Goal: Transaction & Acquisition: Book appointment/travel/reservation

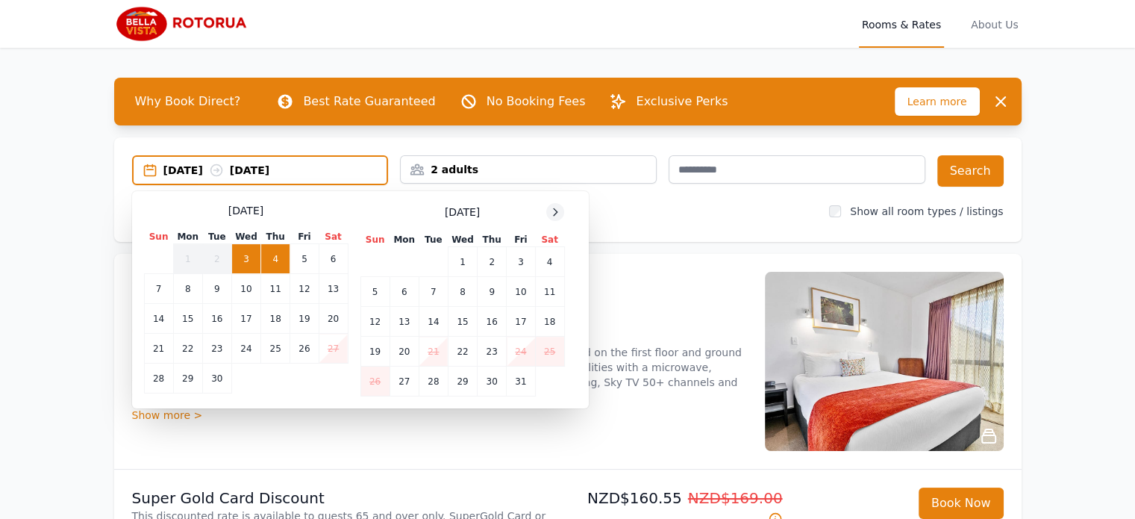
click at [558, 211] on icon at bounding box center [555, 212] width 12 height 12
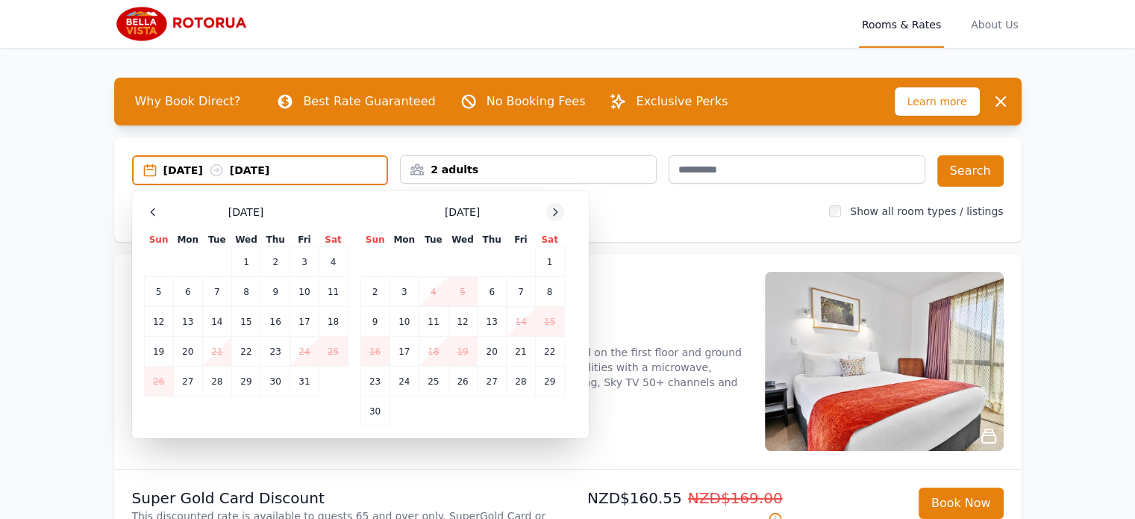
click at [559, 211] on icon at bounding box center [555, 212] width 12 height 12
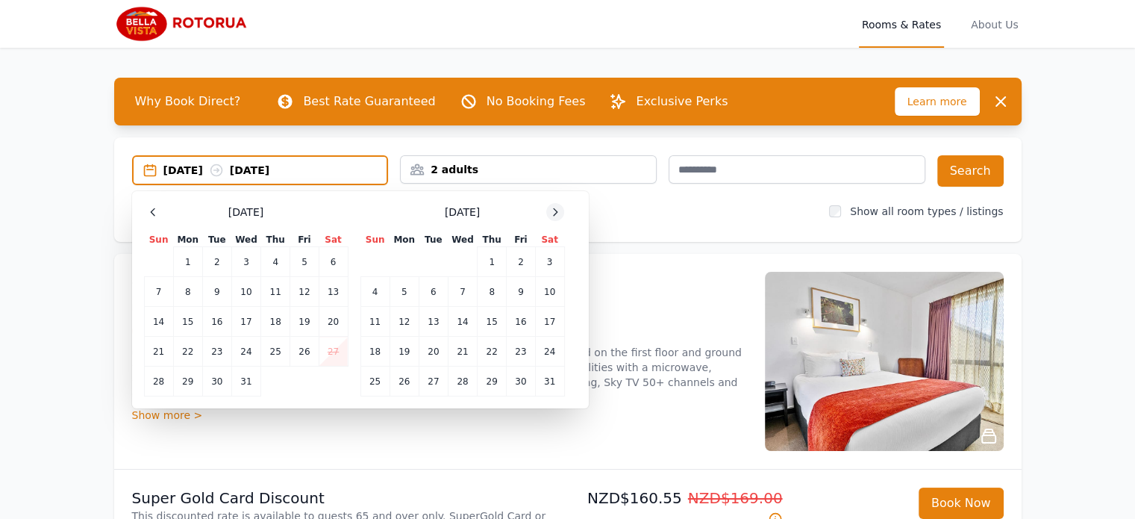
click at [560, 211] on icon at bounding box center [555, 212] width 12 height 12
click at [190, 298] on td "9" at bounding box center [187, 292] width 29 height 30
click at [245, 298] on td "11" at bounding box center [245, 292] width 29 height 30
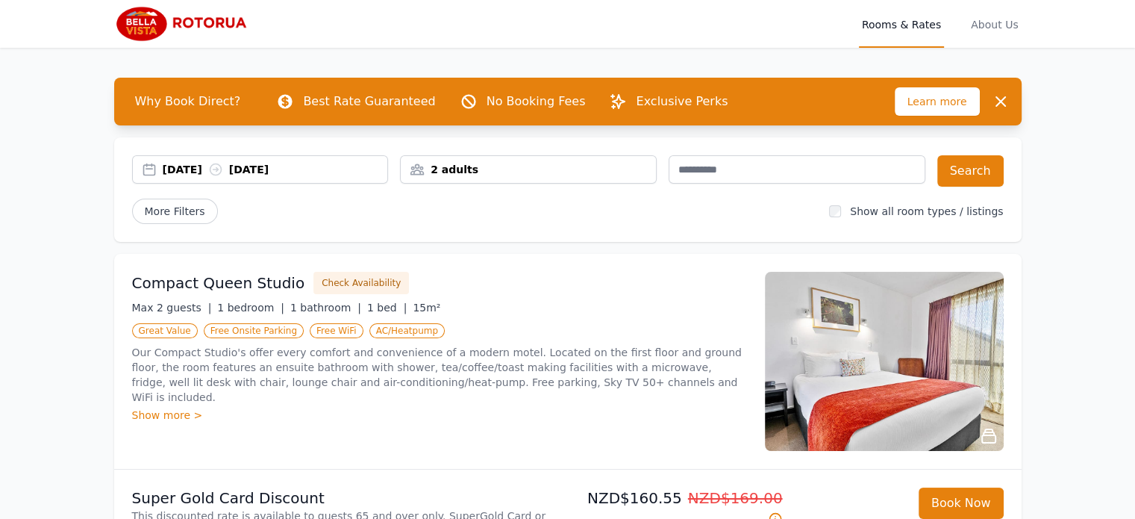
click at [525, 172] on div "2 adults" at bounding box center [528, 169] width 255 height 15
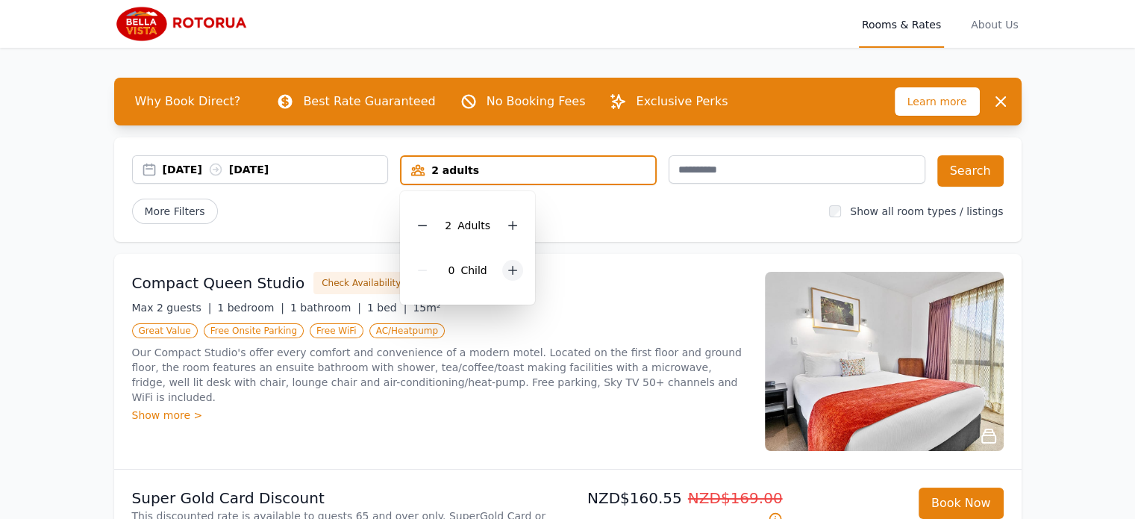
click at [511, 273] on icon at bounding box center [513, 270] width 12 height 12
click at [514, 272] on icon at bounding box center [513, 270] width 12 height 12
click at [978, 166] on button "Search" at bounding box center [970, 170] width 66 height 31
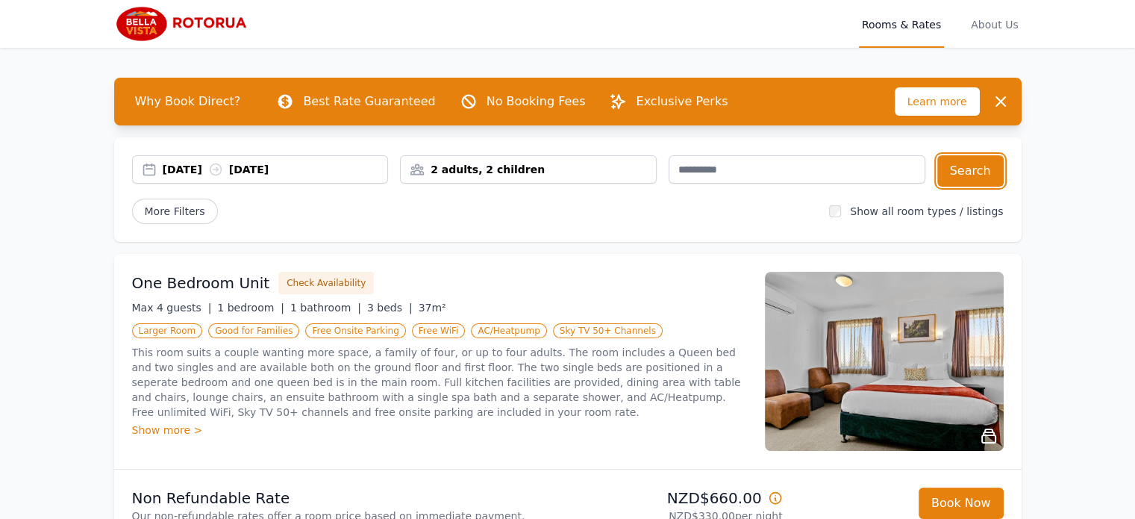
click at [566, 174] on div "2 adults, 2 children" at bounding box center [528, 169] width 255 height 15
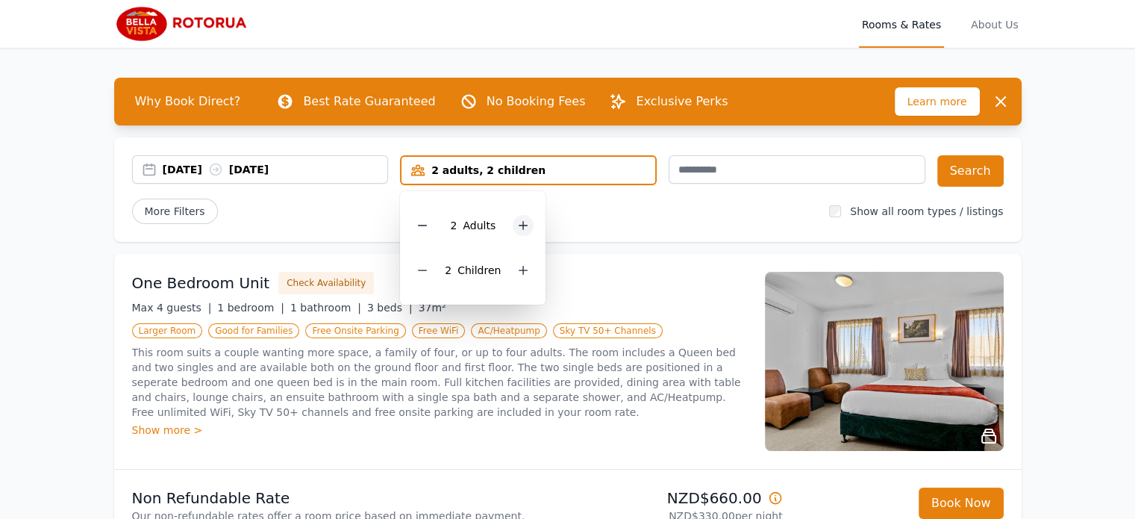
click at [521, 225] on icon at bounding box center [523, 226] width 8 height 8
click at [519, 226] on icon at bounding box center [523, 225] width 12 height 12
click at [986, 174] on button "Search" at bounding box center [970, 170] width 66 height 31
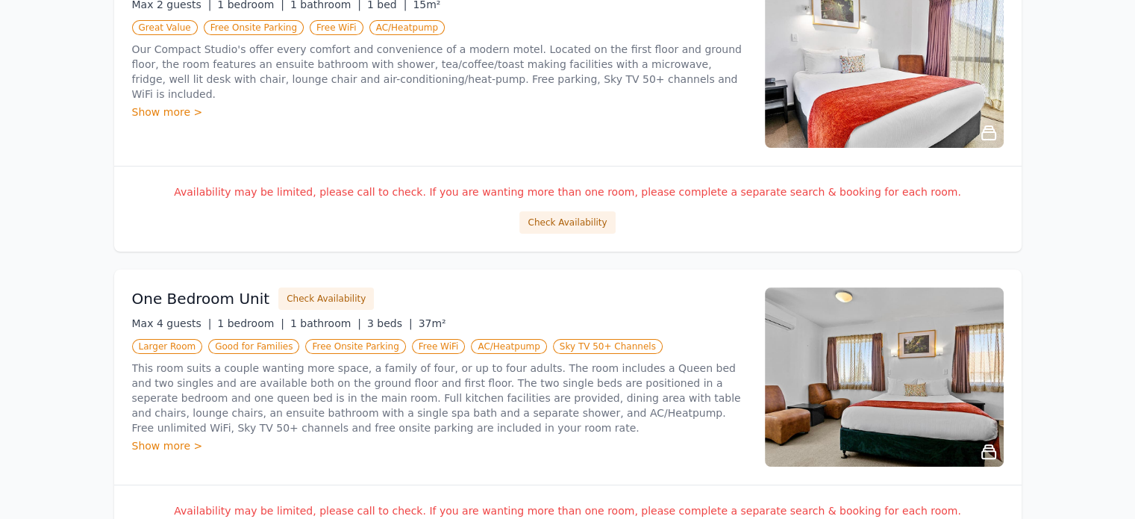
scroll to position [75, 0]
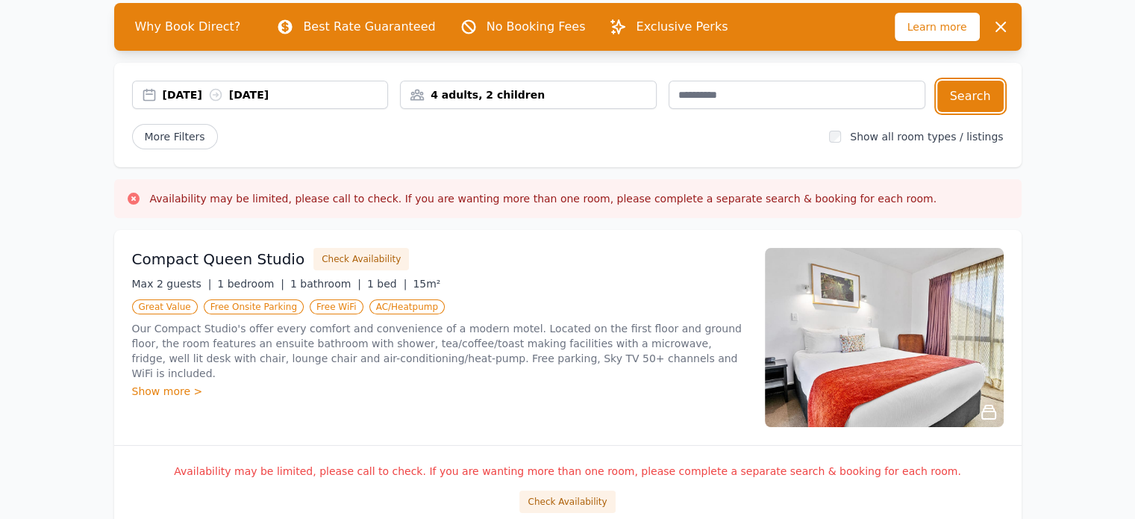
click at [547, 90] on div "4 adults, 2 children" at bounding box center [528, 94] width 255 height 15
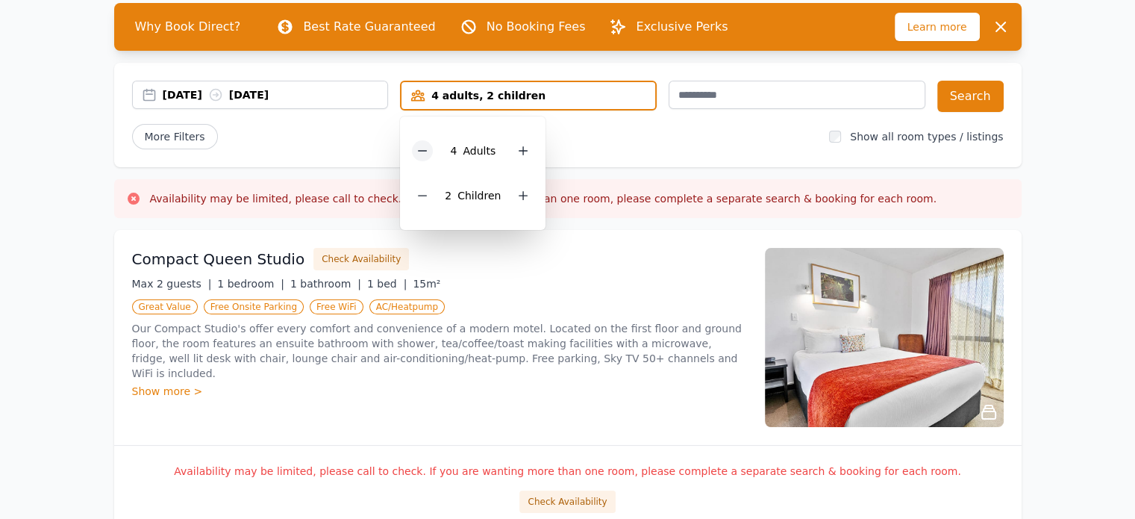
click at [428, 155] on icon at bounding box center [422, 151] width 12 height 12
click at [418, 199] on icon at bounding box center [422, 196] width 12 height 12
drag, startPoint x: 422, startPoint y: 198, endPoint x: 430, endPoint y: 193, distance: 8.7
click at [424, 197] on icon at bounding box center [422, 196] width 12 height 12
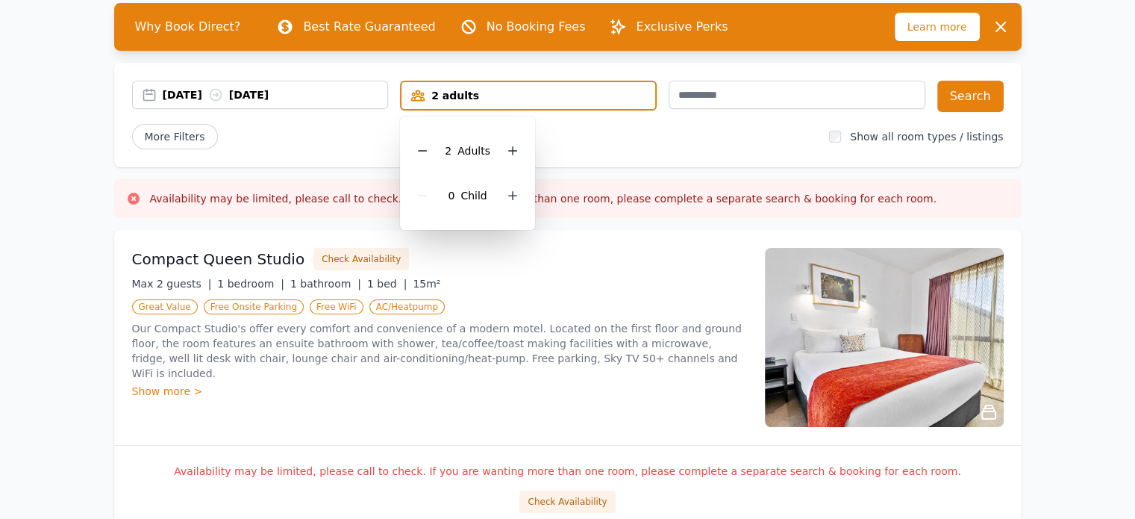
click at [507, 155] on icon at bounding box center [513, 151] width 12 height 12
click at [507, 159] on div at bounding box center [512, 150] width 21 height 21
drag, startPoint x: 938, startPoint y: 110, endPoint x: 946, endPoint y: 108, distance: 8.3
click at [940, 109] on div "[DATE] [DATE] 4 adults 4 Adult s 0 Child Search" at bounding box center [568, 96] width 872 height 31
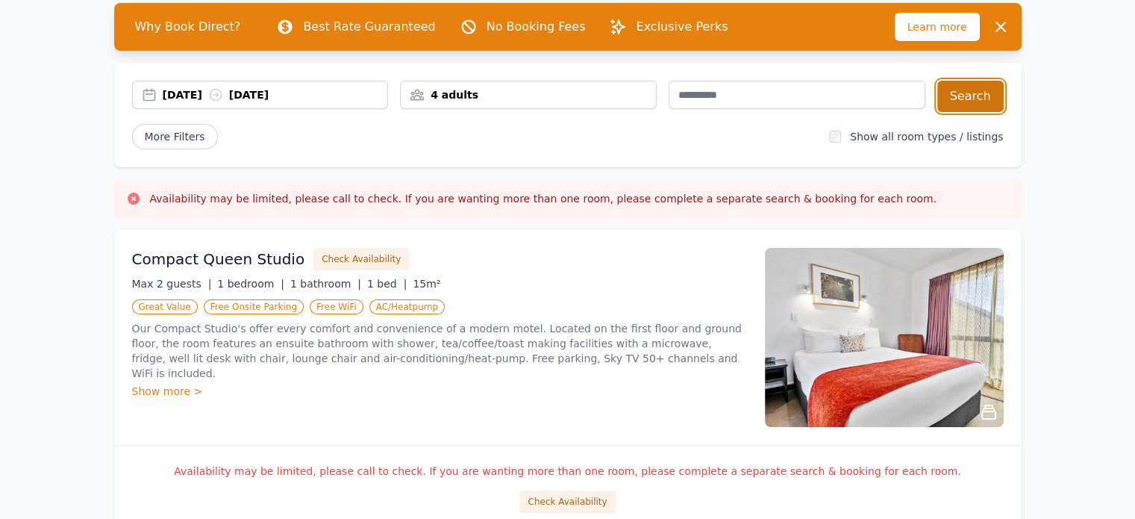
click at [958, 99] on button "Search" at bounding box center [970, 96] width 66 height 31
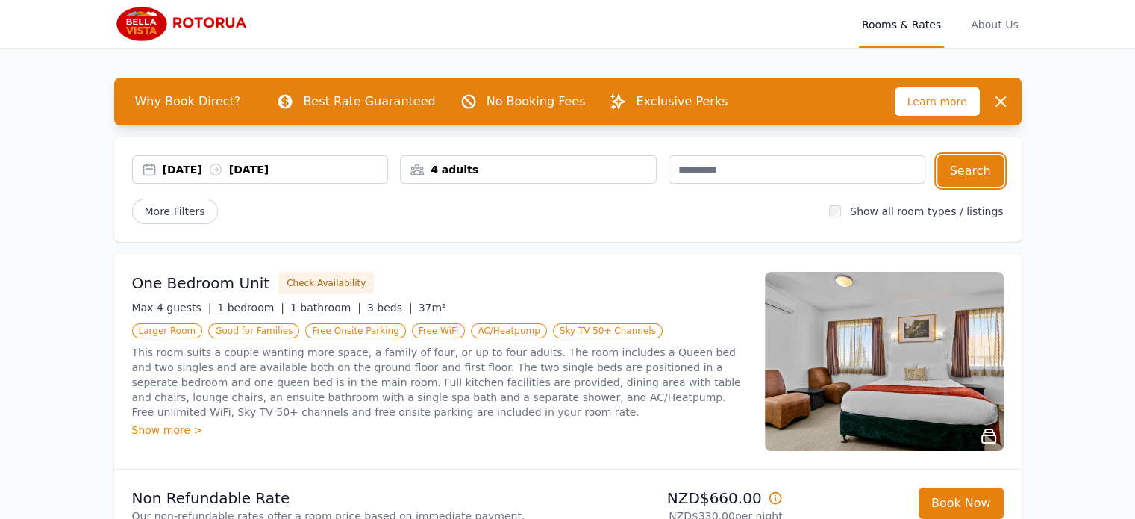
click at [620, 171] on div "4 adults" at bounding box center [528, 169] width 255 height 15
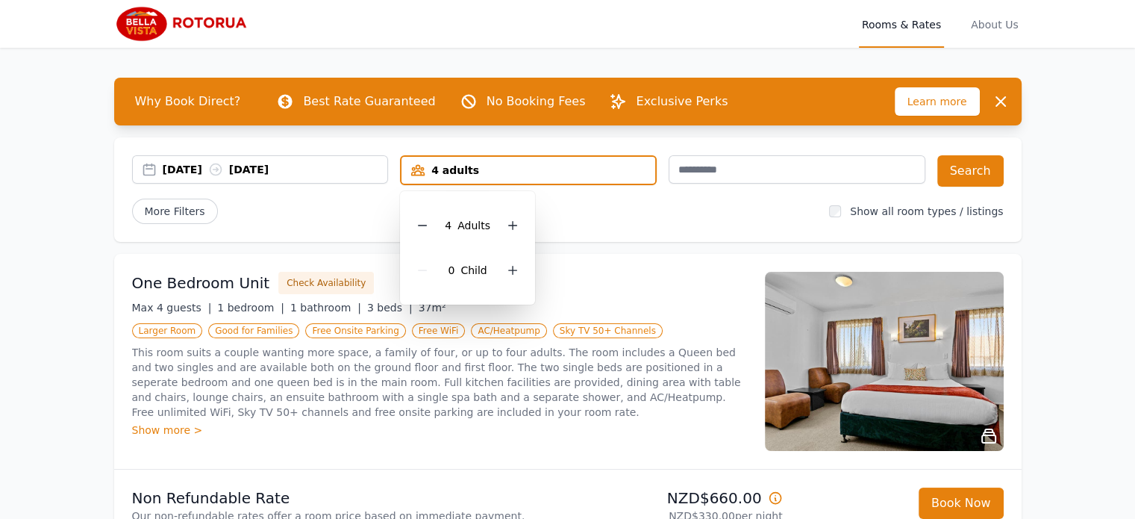
click at [666, 208] on div "More Filters" at bounding box center [475, 211] width 686 height 25
